Goal: Task Accomplishment & Management: Manage account settings

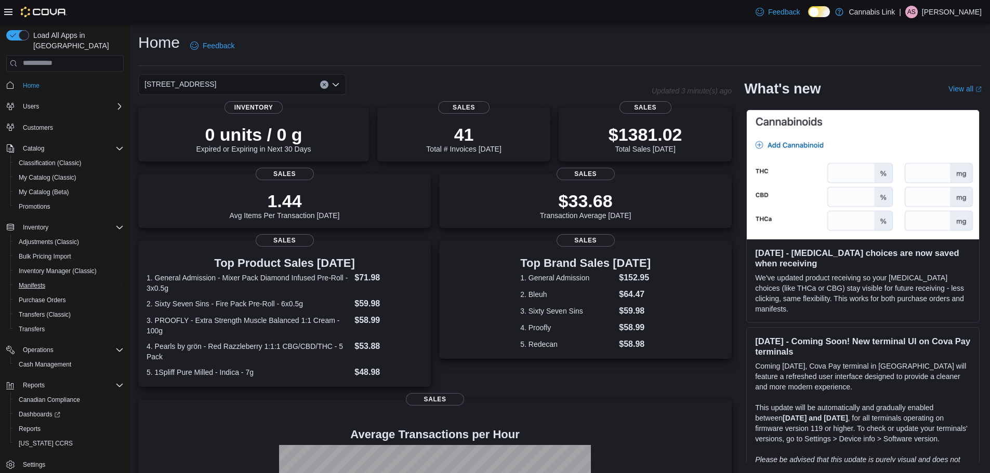
scroll to position [135, 0]
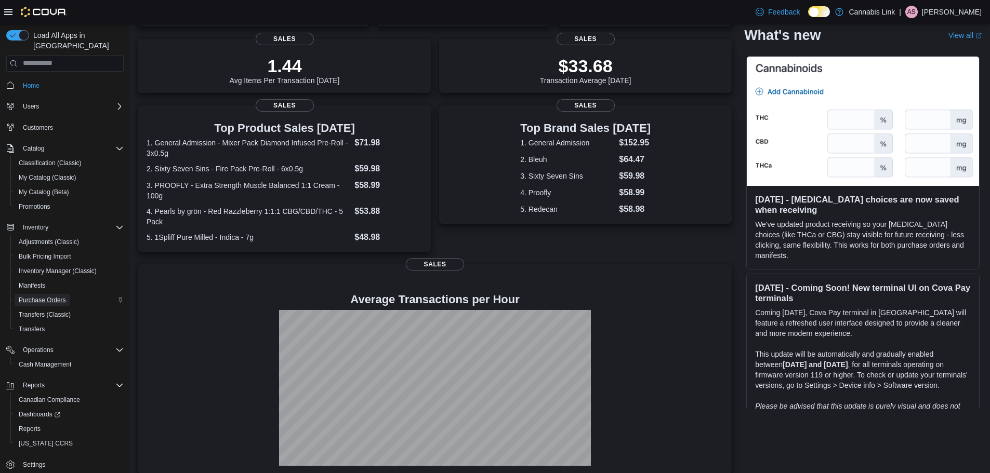
click at [38, 296] on span "Purchase Orders" at bounding box center [42, 300] width 47 height 8
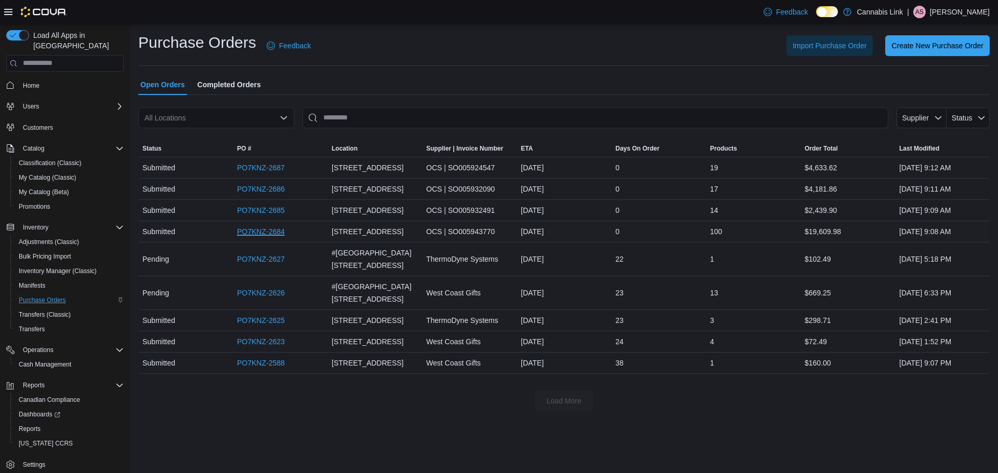
click at [262, 235] on link "PO7KNZ-2684" at bounding box center [261, 232] width 48 height 12
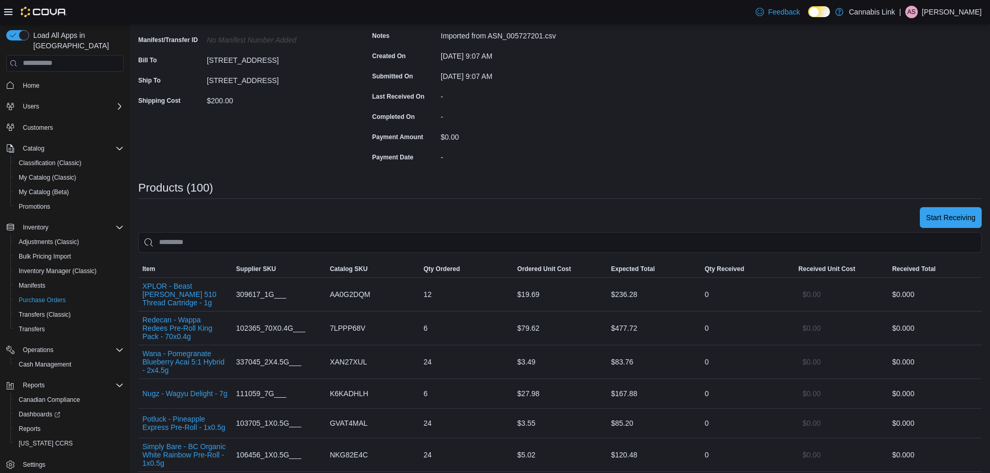
scroll to position [156, 0]
click at [939, 216] on span "Start Receiving" at bounding box center [950, 216] width 49 height 10
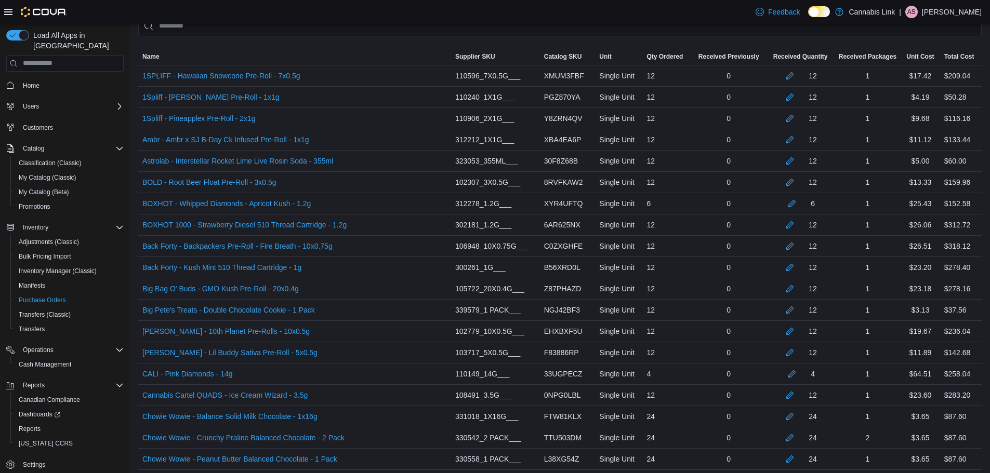
scroll to position [2154, 0]
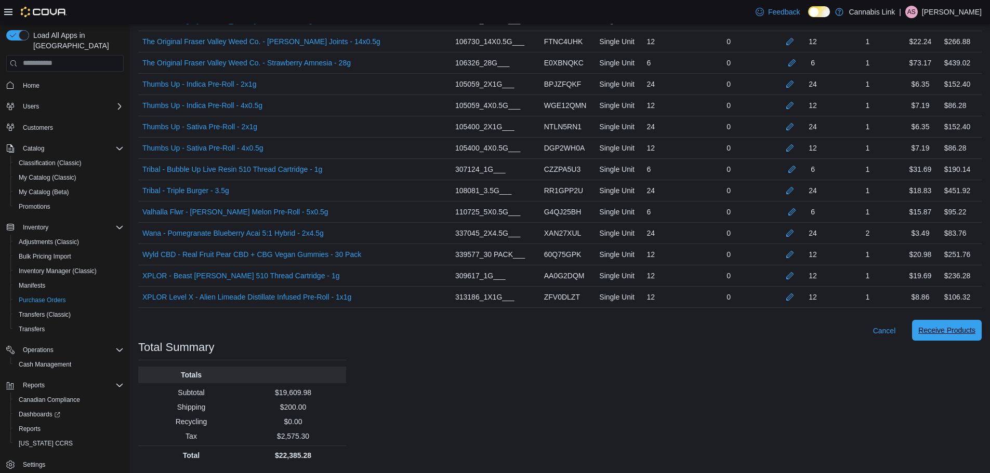
click at [936, 330] on span "Receive Products" at bounding box center [946, 330] width 57 height 10
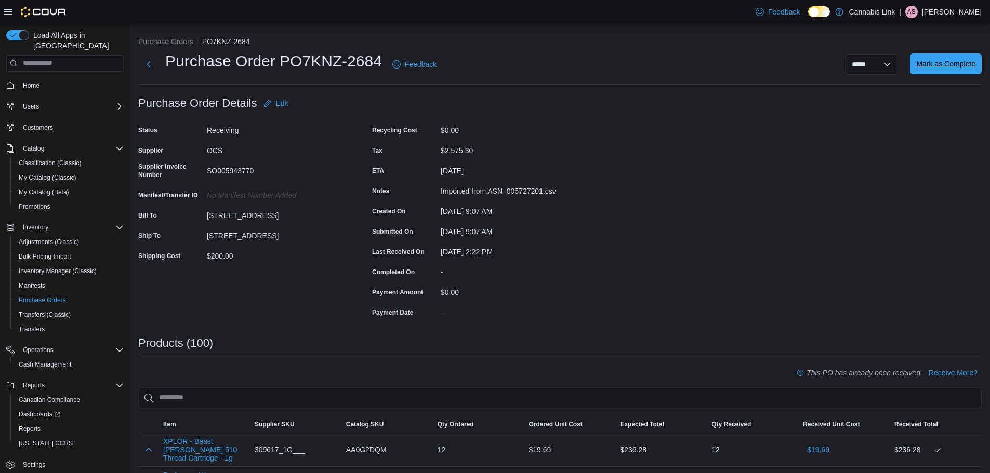
click at [956, 60] on span "Mark as Complete" at bounding box center [945, 64] width 59 height 10
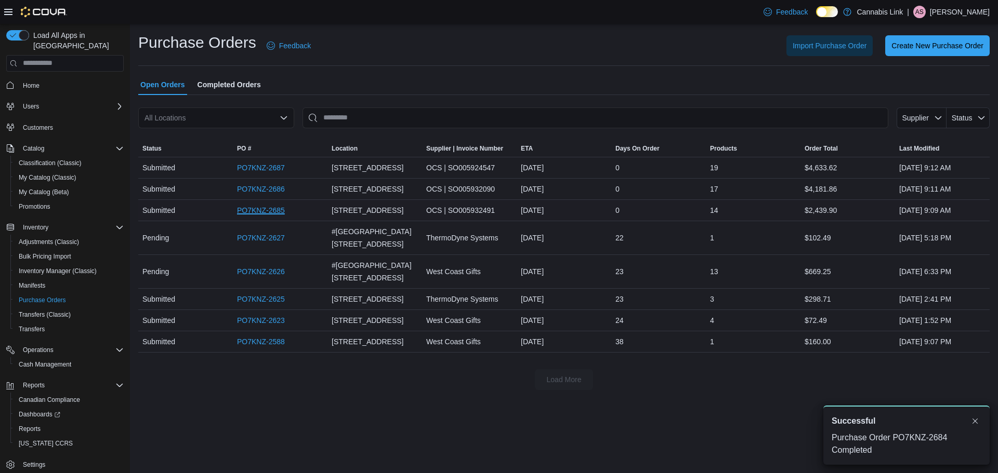
click at [258, 208] on link "PO7KNZ-2685" at bounding box center [261, 210] width 48 height 12
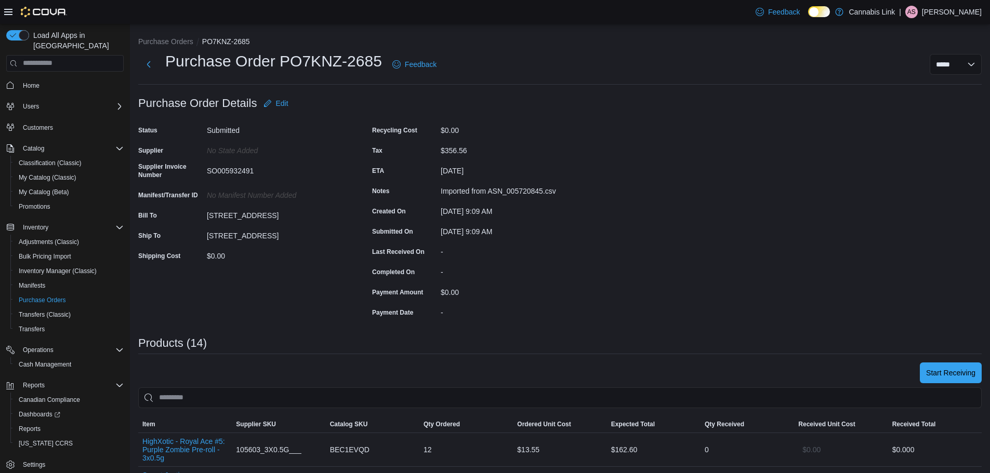
scroll to position [52, 0]
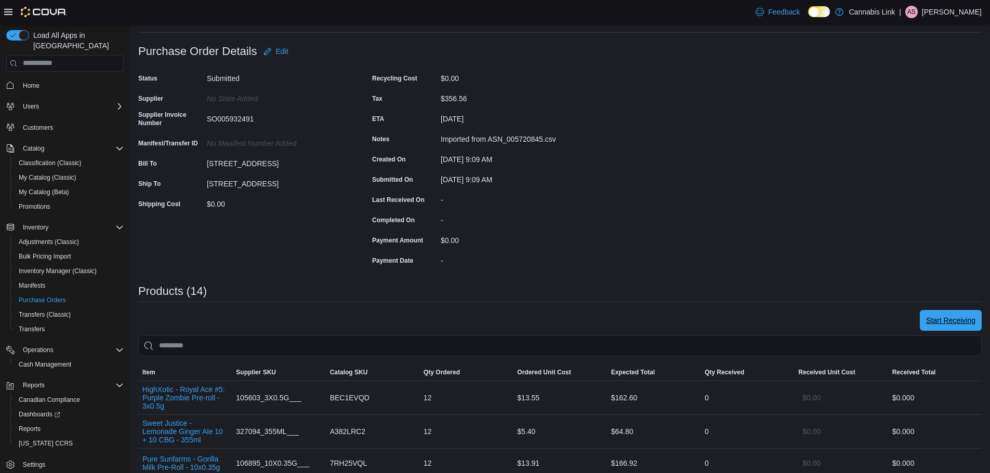
click at [962, 327] on span "Start Receiving" at bounding box center [950, 320] width 49 height 21
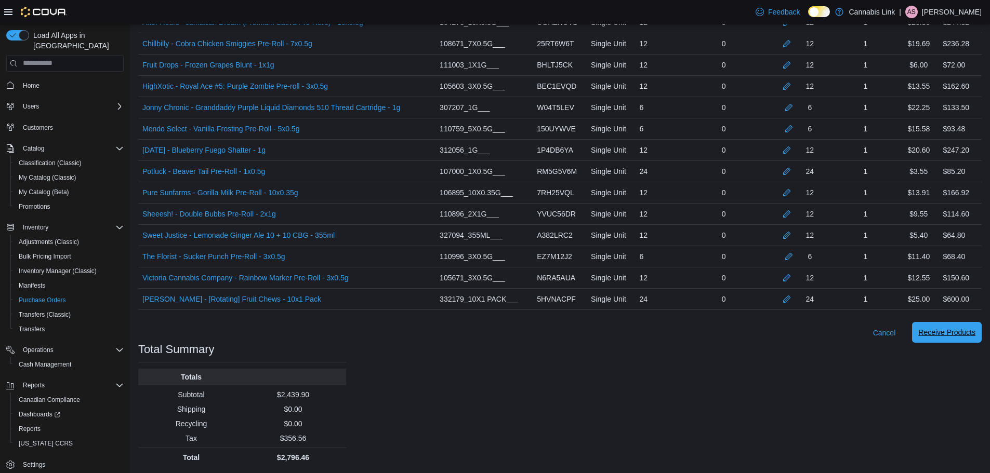
scroll to position [322, 0]
click at [966, 329] on span "Receive Products" at bounding box center [946, 330] width 57 height 10
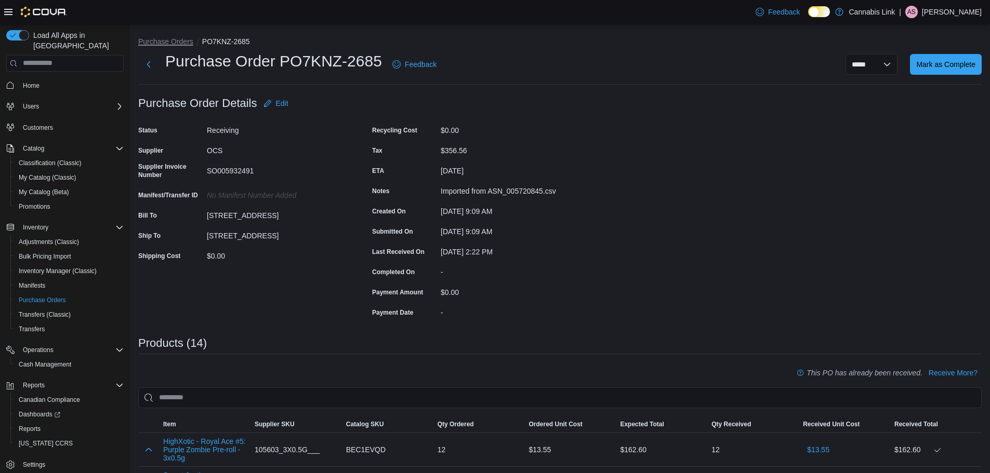
click at [170, 44] on button "Purchase Orders" at bounding box center [165, 41] width 55 height 8
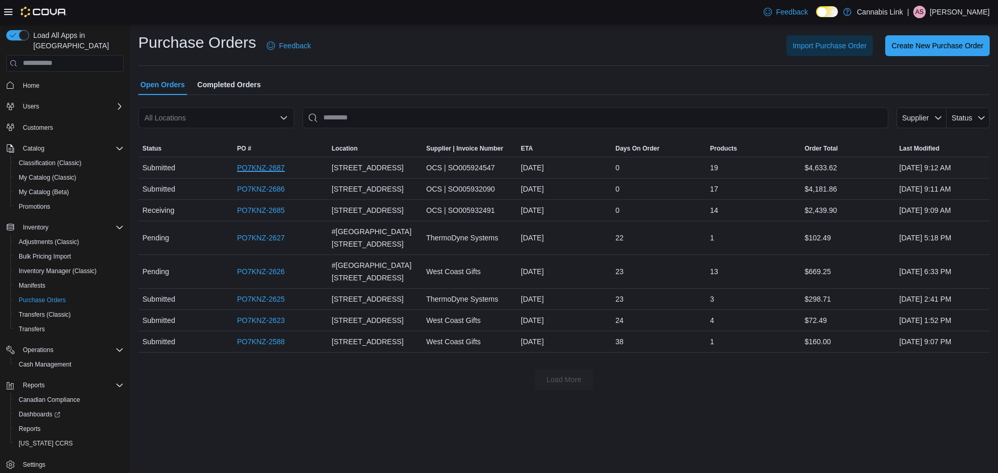
click at [253, 168] on link "PO7KNZ-2687" at bounding box center [261, 168] width 48 height 12
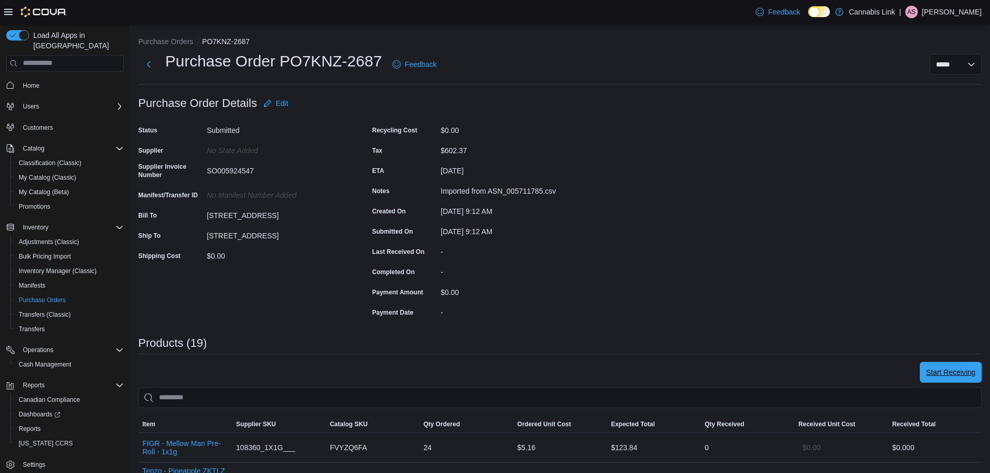
click at [974, 373] on span "Start Receiving" at bounding box center [950, 372] width 49 height 10
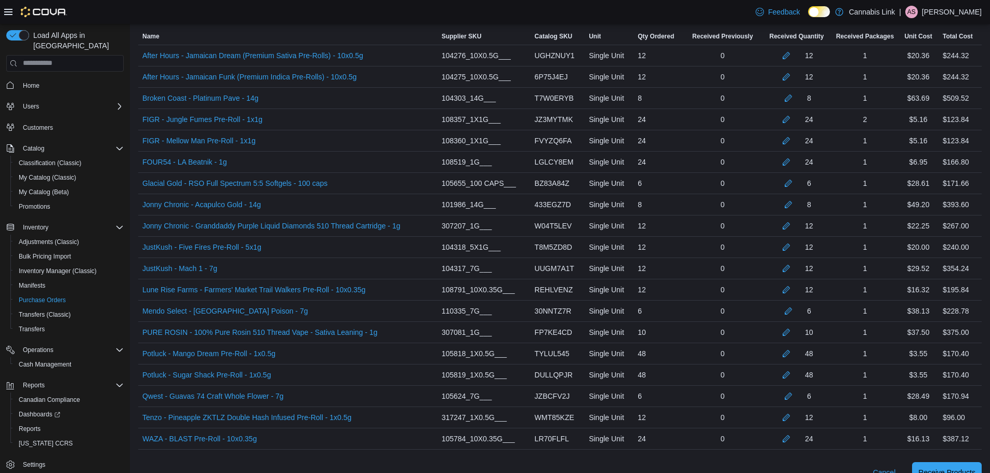
scroll to position [428, 0]
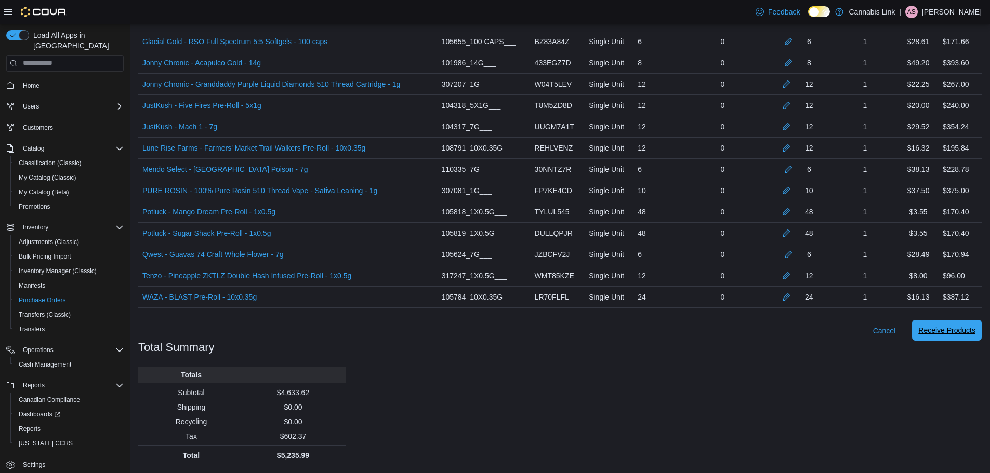
click at [965, 334] on span "Receive Products" at bounding box center [946, 330] width 57 height 10
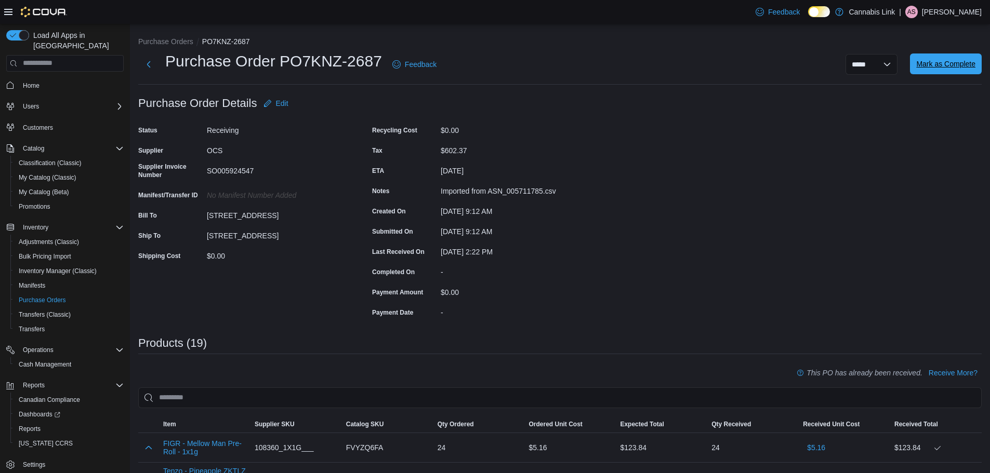
click at [944, 65] on span "Mark as Complete" at bounding box center [945, 64] width 59 height 10
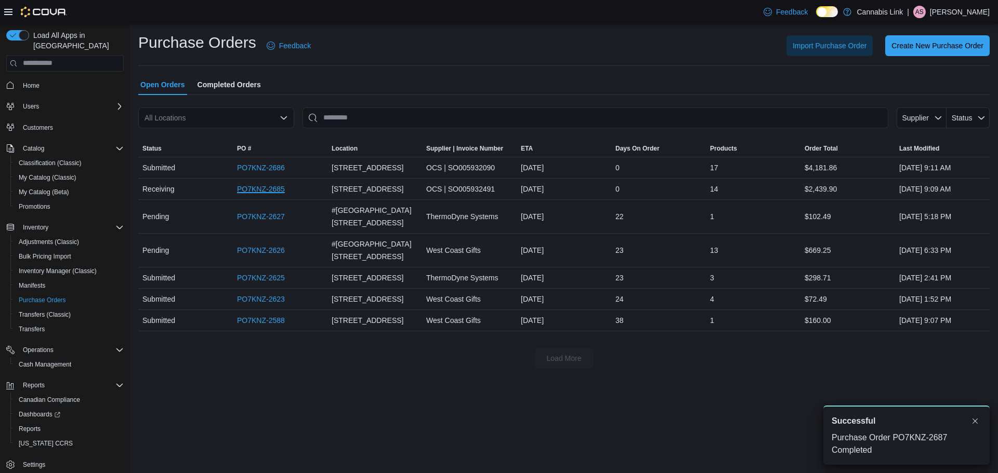
click at [256, 193] on link "PO7KNZ-2685" at bounding box center [261, 189] width 48 height 12
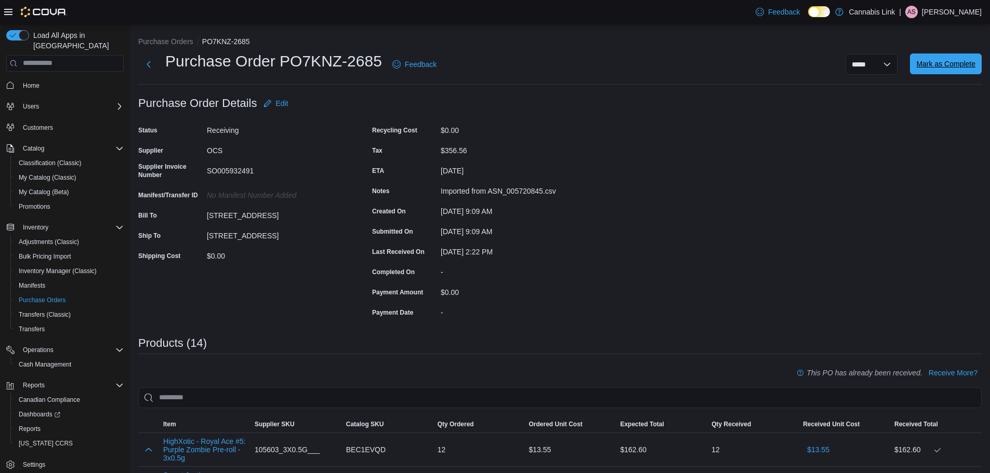
click at [946, 69] on span "Mark as Complete" at bounding box center [945, 64] width 59 height 10
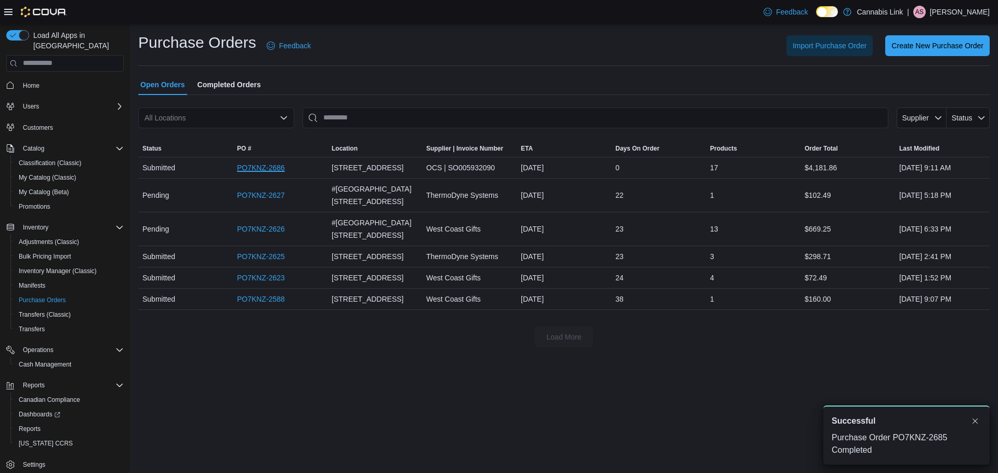
click at [272, 165] on link "PO7KNZ-2686" at bounding box center [261, 168] width 48 height 12
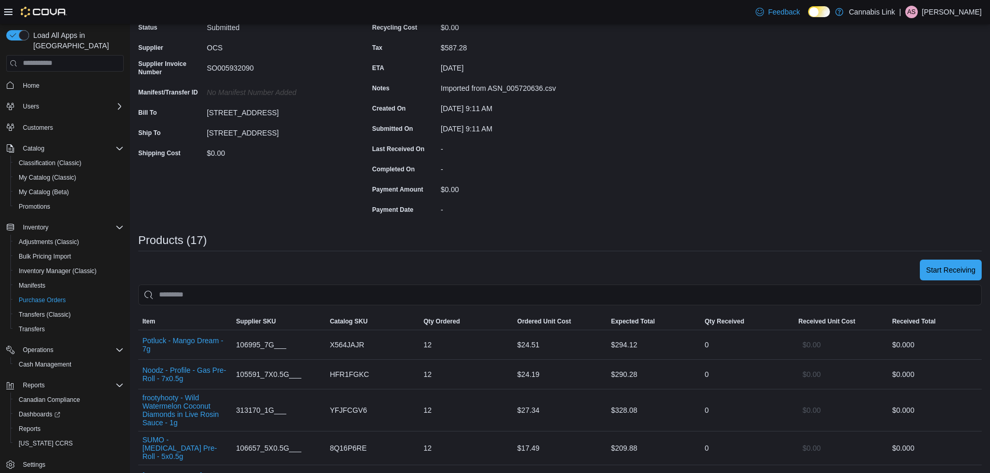
scroll to position [208, 0]
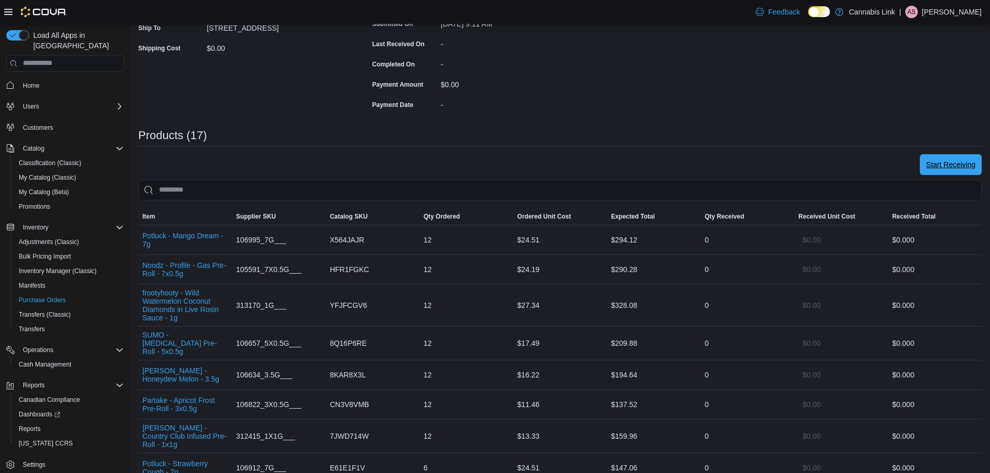
click at [944, 161] on span "Start Receiving" at bounding box center [950, 165] width 49 height 10
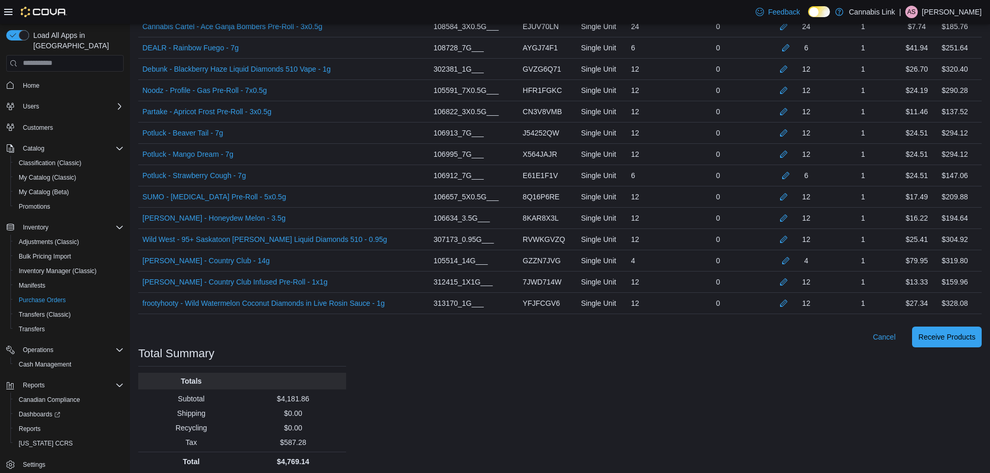
scroll to position [386, 0]
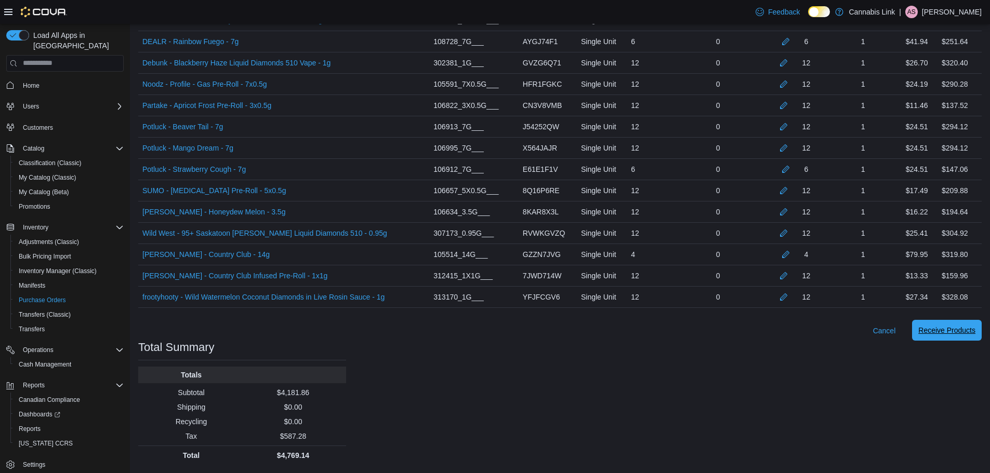
click at [944, 325] on span "Receive Products" at bounding box center [946, 330] width 57 height 21
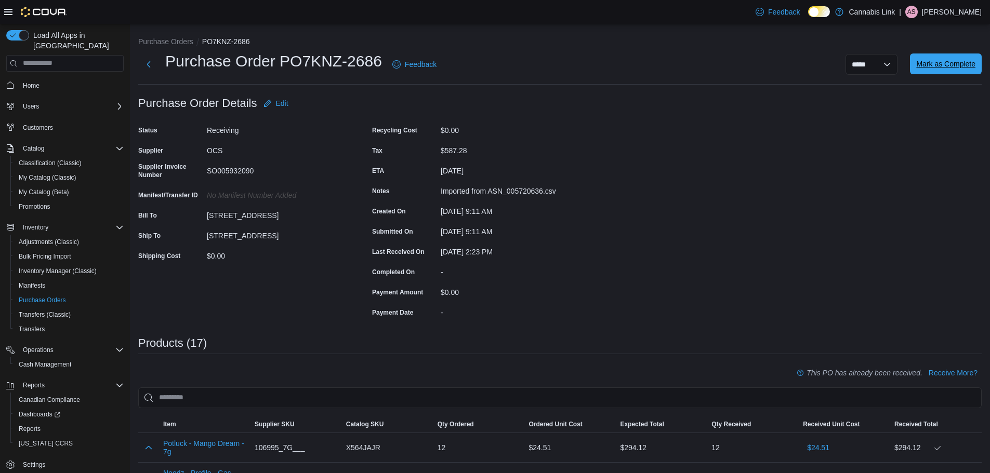
click at [961, 61] on span "Mark as Complete" at bounding box center [945, 64] width 59 height 10
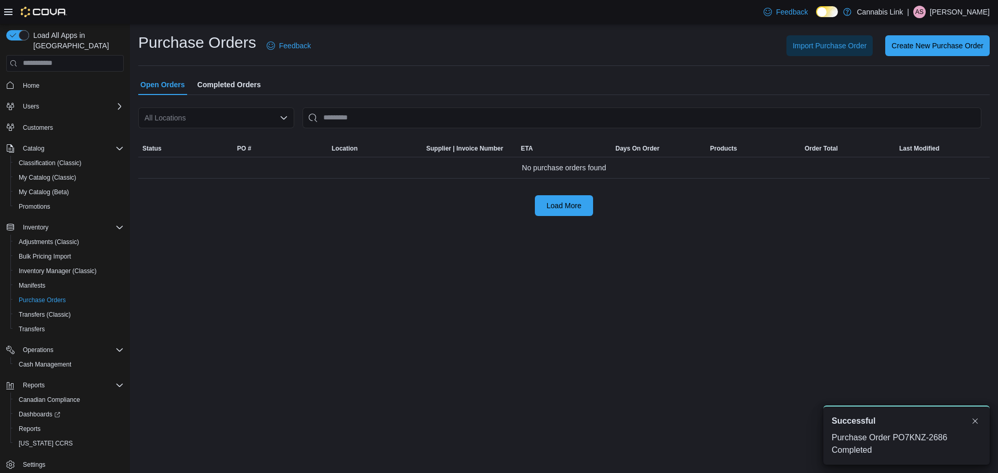
click at [667, 64] on div "Purchase Orders Feedback Import Purchase Order Create New Purchase Order" at bounding box center [563, 49] width 851 height 34
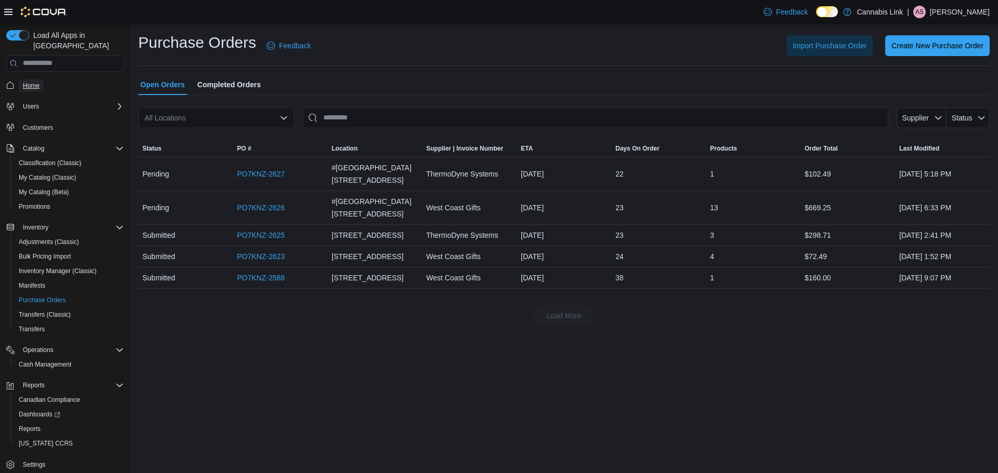
click at [28, 82] on button "Home" at bounding box center [65, 85] width 126 height 15
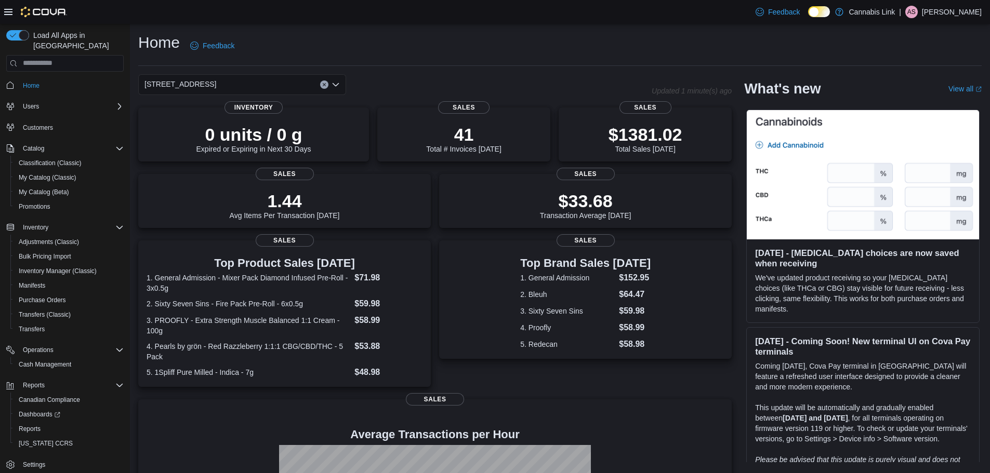
click at [464, 38] on div "Home Feedback" at bounding box center [559, 45] width 843 height 27
click at [262, 429] on h4 "Average Transactions per Hour" at bounding box center [435, 434] width 577 height 12
